Goal: Find specific page/section: Find specific page/section

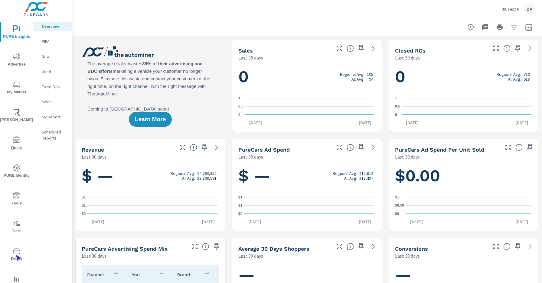
click at [15, 255] on span "Driver" at bounding box center [16, 255] width 29 height 15
